Goal: Task Accomplishment & Management: Manage account settings

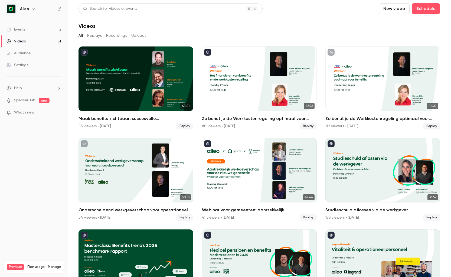
click at [51, 28] on link "Events 2" at bounding box center [34, 30] width 68 height 12
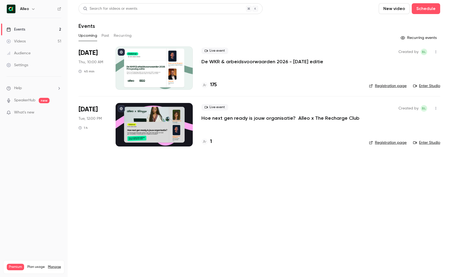
click at [219, 119] on p "Hoe next gen ready is jouw organisatie? Alleo x The Recharge Club" at bounding box center [280, 118] width 158 height 6
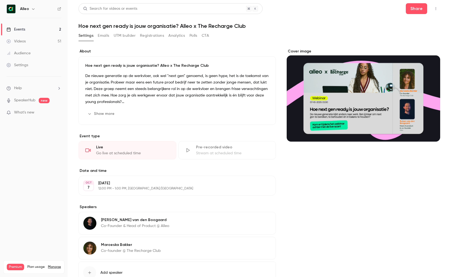
click at [116, 181] on p "[DATE]" at bounding box center [172, 183] width 149 height 5
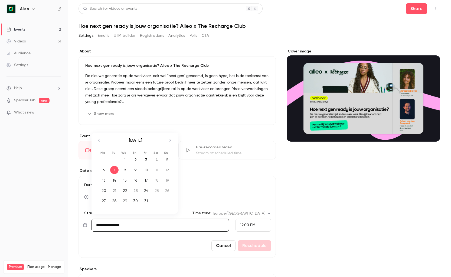
click at [109, 223] on input "**********" at bounding box center [160, 225] width 138 height 13
click at [114, 179] on div "14" at bounding box center [114, 180] width 8 height 8
type input "**********"
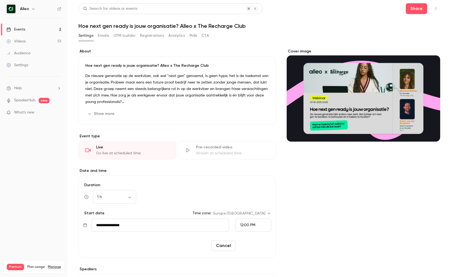
click at [261, 246] on button "Reschedule" at bounding box center [255, 246] width 34 height 11
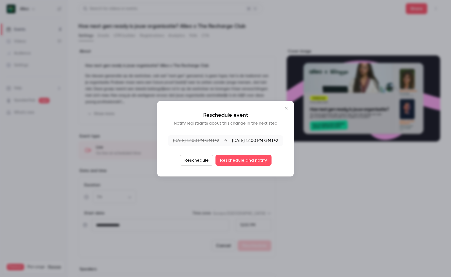
click at [204, 159] on button "Reschedule" at bounding box center [197, 160] width 34 height 11
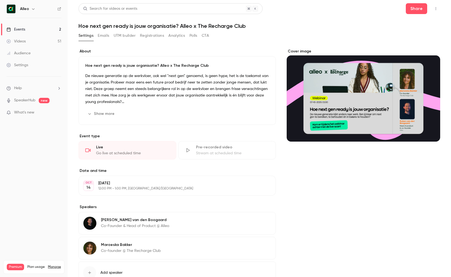
click at [430, 133] on icon "Cover image" at bounding box center [430, 132] width 4 height 4
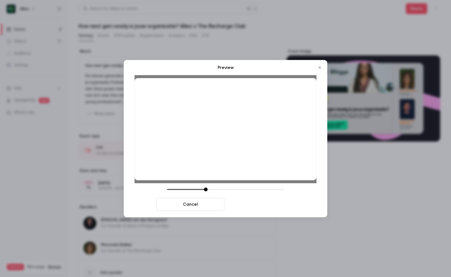
click at [258, 207] on button "Save cover" at bounding box center [261, 204] width 68 height 13
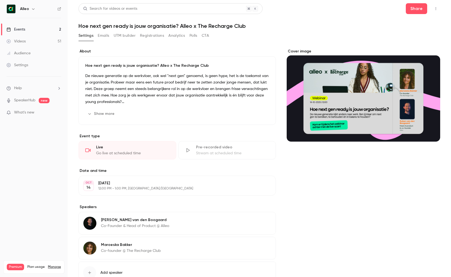
scroll to position [40, 0]
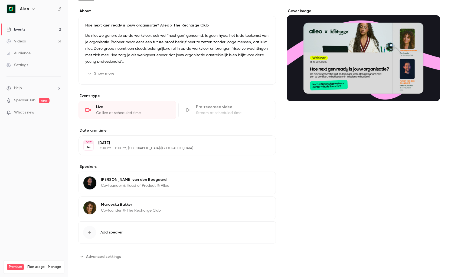
click at [40, 30] on link "Events 2" at bounding box center [34, 30] width 68 height 12
